Goal: Information Seeking & Learning: Check status

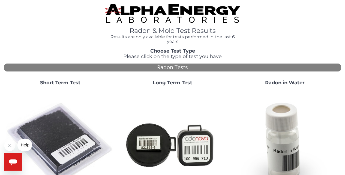
click at [58, 83] on strong "Short Term Test" at bounding box center [60, 82] width 40 height 6
click at [55, 83] on strong "Short Term Test" at bounding box center [60, 82] width 40 height 6
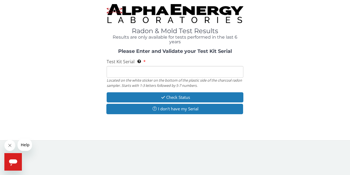
click at [155, 74] on input "Test Kit Serial Located on the white sticker on the bottom of the plastic side …" at bounding box center [175, 72] width 137 height 12
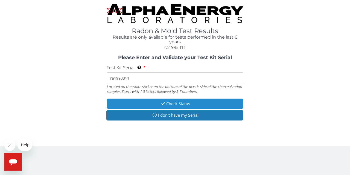
click at [166, 103] on button "Check Status" at bounding box center [175, 103] width 137 height 10
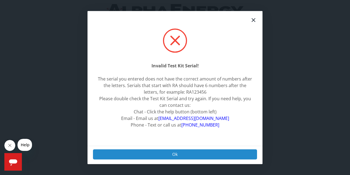
click at [153, 151] on button "Ok" at bounding box center [175, 154] width 164 height 10
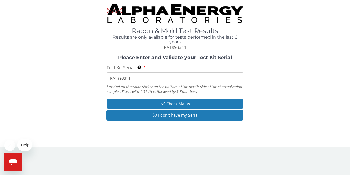
drag, startPoint x: 134, startPoint y: 77, endPoint x: 115, endPoint y: 78, distance: 18.9
click at [115, 78] on input "RA1993311" at bounding box center [175, 78] width 137 height 12
type input "RA193311"
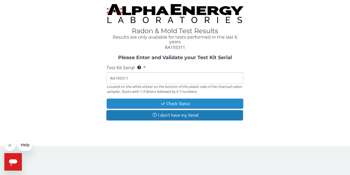
click at [119, 101] on button "Check Status" at bounding box center [175, 103] width 137 height 10
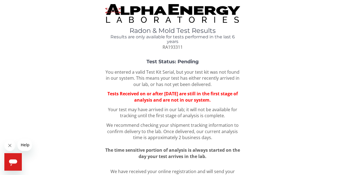
scroll to position [42, 0]
